Goal: Navigation & Orientation: Find specific page/section

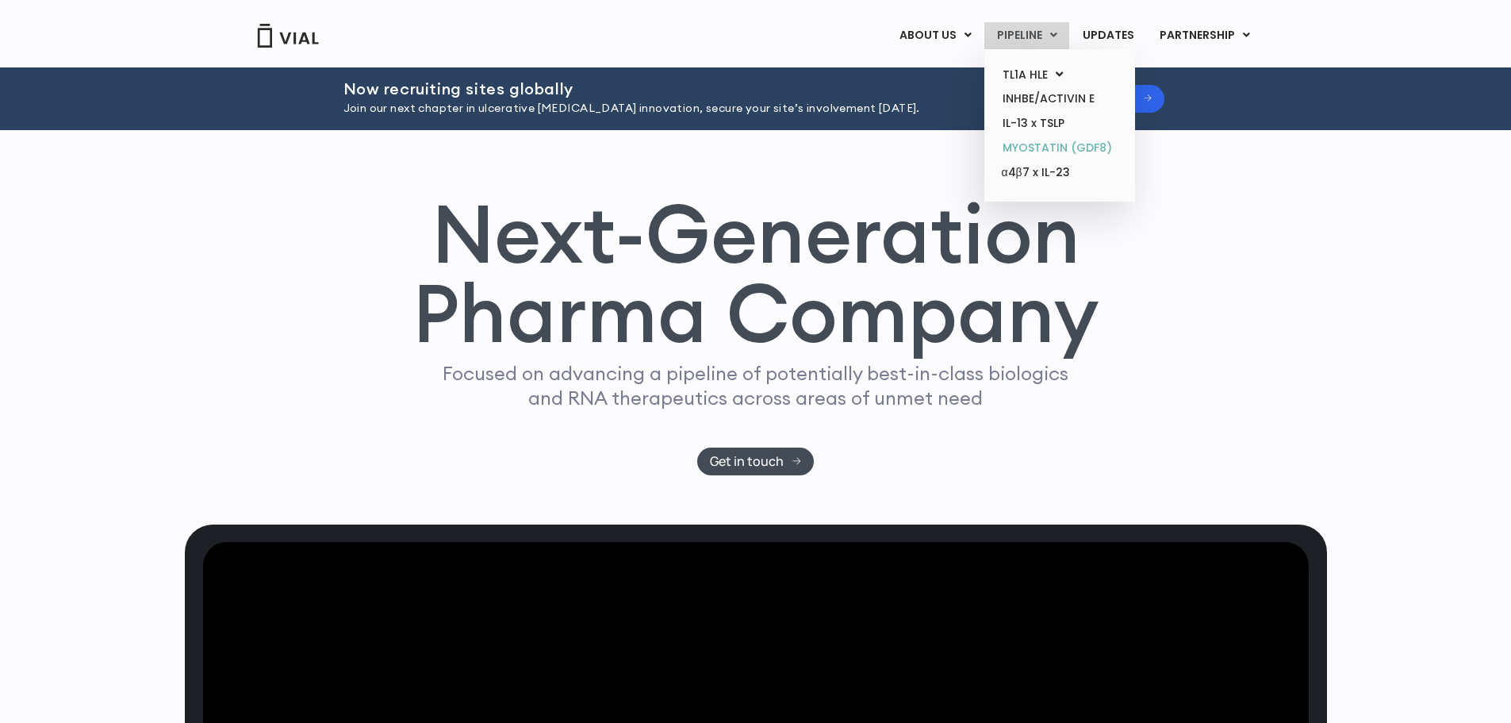
drag, startPoint x: 1053, startPoint y: 144, endPoint x: 1048, endPoint y: 157, distance: 13.6
click at [1053, 144] on link "MYOSTATIN (GDF8)" at bounding box center [1059, 148] width 139 height 25
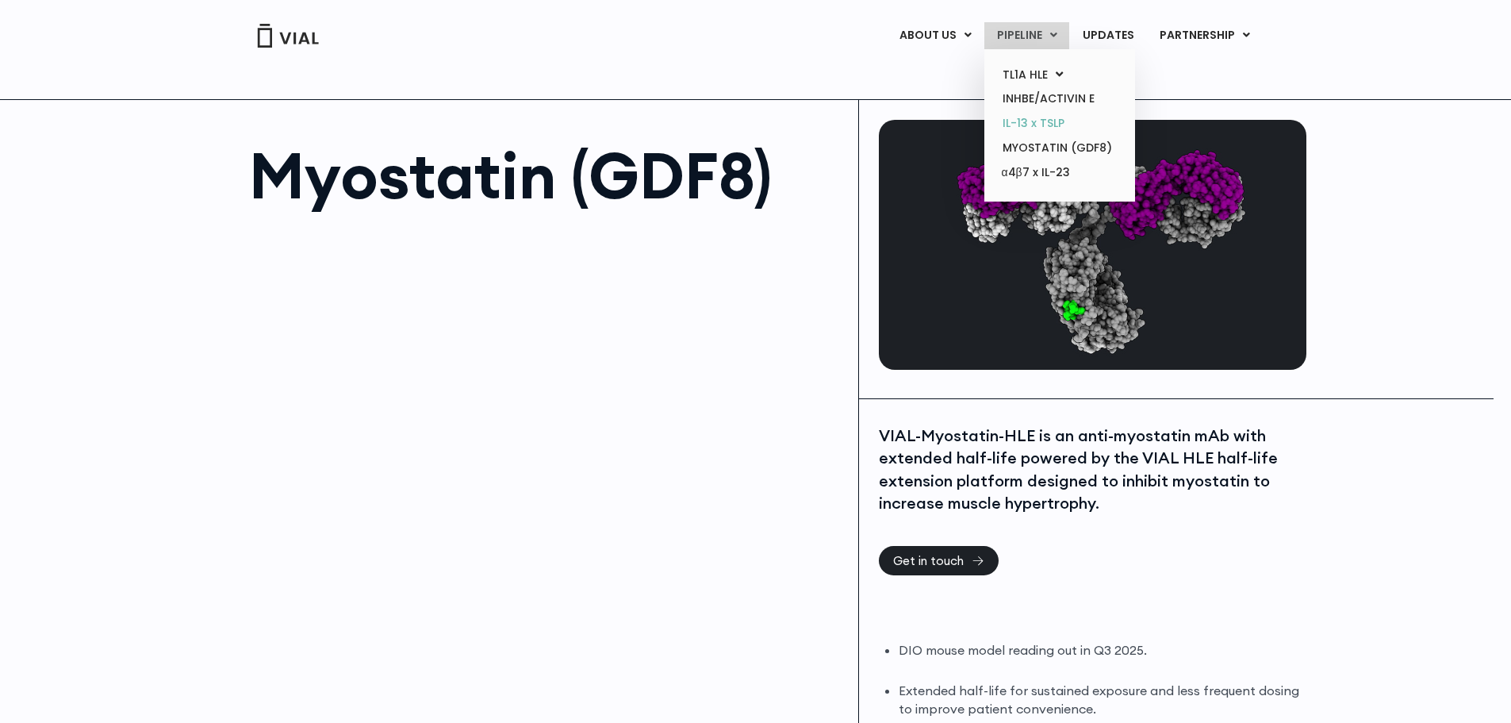
click at [1048, 117] on link "IL-13 x TSLP" at bounding box center [1059, 123] width 139 height 25
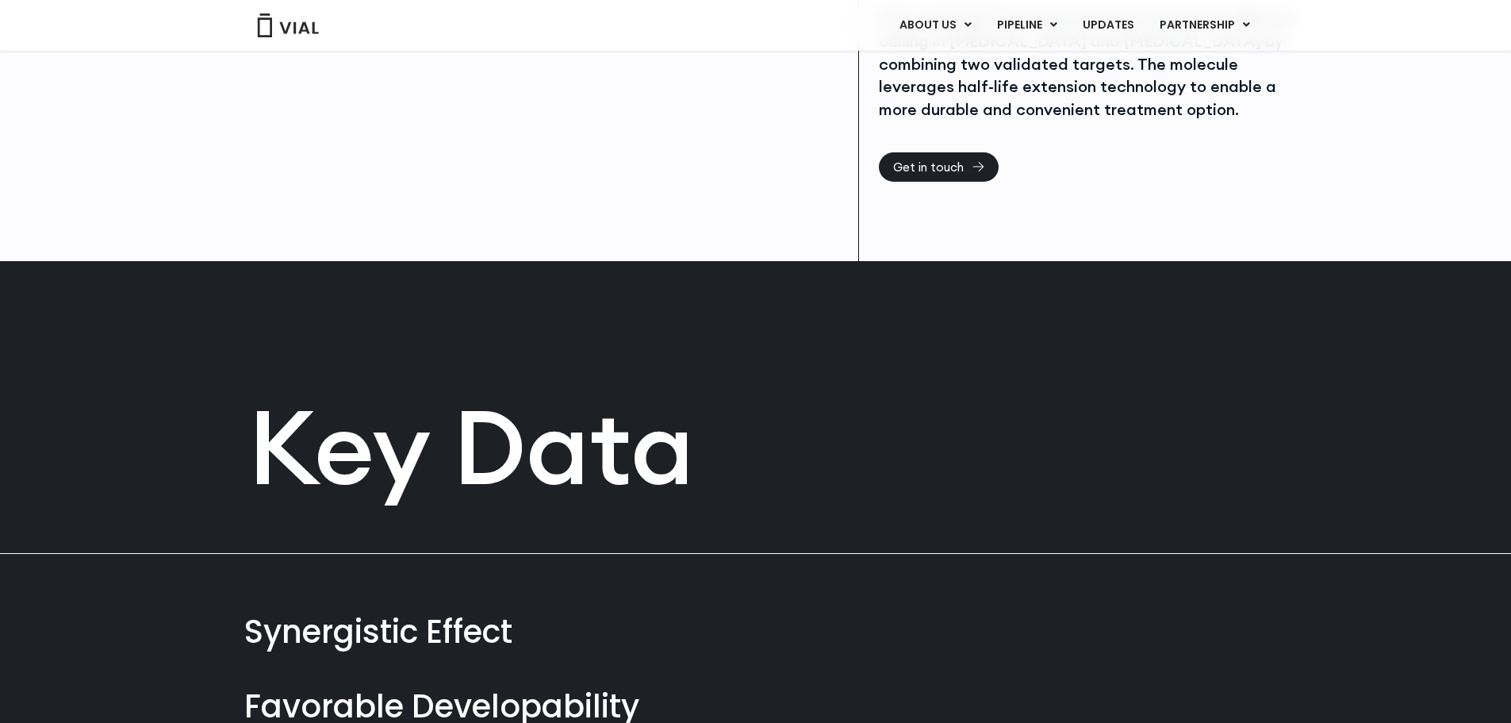
scroll to position [218, 0]
